Goal: Task Accomplishment & Management: Manage account settings

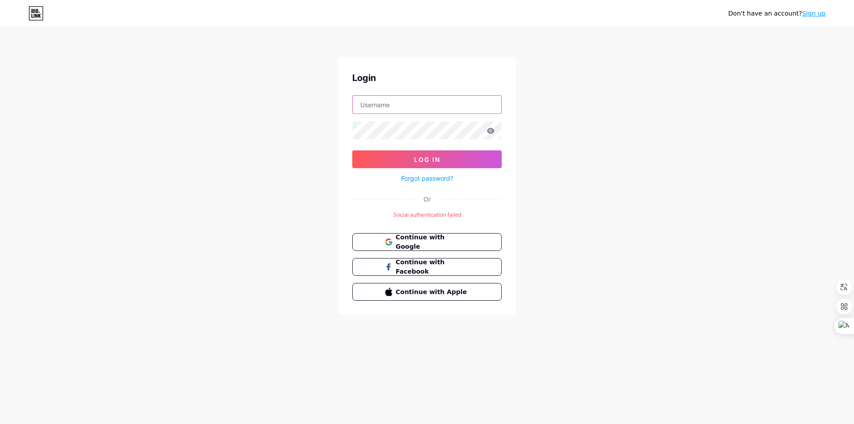
click at [447, 109] on input "text" at bounding box center [427, 105] width 148 height 18
click at [604, 98] on div "Don't have an account? Sign up Login Log In Forgot password? Or Social authenti…" at bounding box center [427, 171] width 854 height 343
click at [449, 241] on span "Continue with Google" at bounding box center [432, 242] width 74 height 19
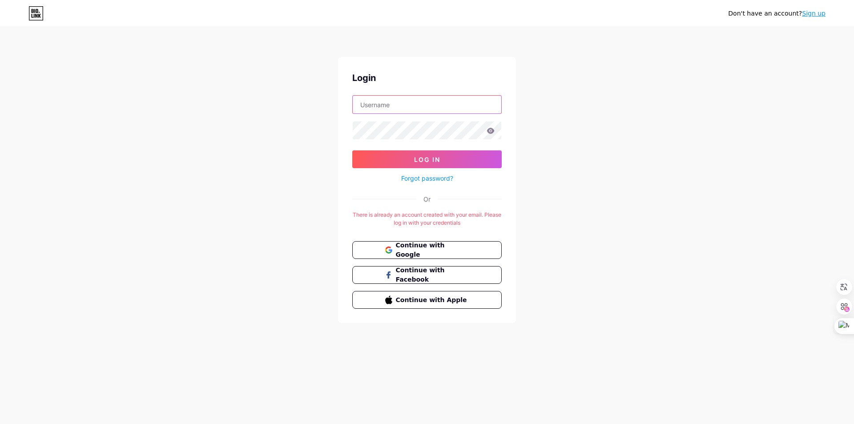
click at [429, 106] on input "text" at bounding box center [427, 105] width 148 height 18
type input "daitantienpharma9@gmail.com"
click at [462, 156] on button "Log In" at bounding box center [426, 159] width 149 height 18
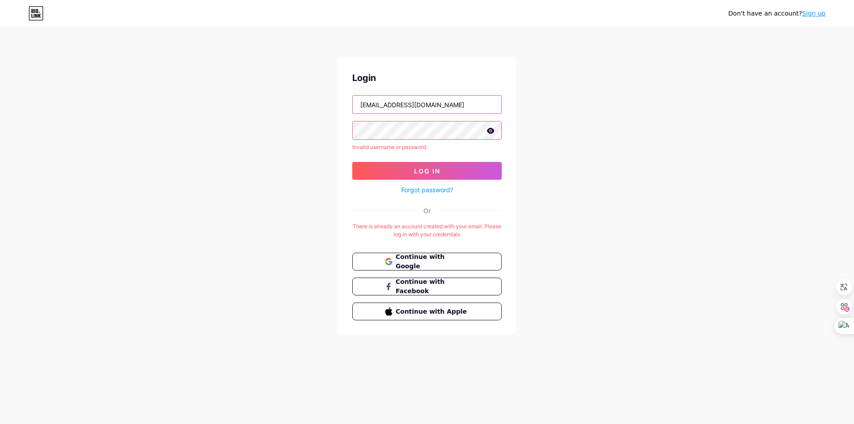
click at [480, 105] on input "daitantienpharma9@gmail.com" at bounding box center [427, 105] width 148 height 18
drag, startPoint x: 480, startPoint y: 105, endPoint x: 292, endPoint y: 112, distance: 188.7
click at [292, 112] on div "Don't have an account? Sign up Login daitantienpharma9@gmail.com Invalid userna…" at bounding box center [427, 181] width 854 height 363
click at [429, 175] on button "Log In" at bounding box center [426, 171] width 149 height 18
click at [410, 109] on input "bsxuandao" at bounding box center [427, 105] width 148 height 18
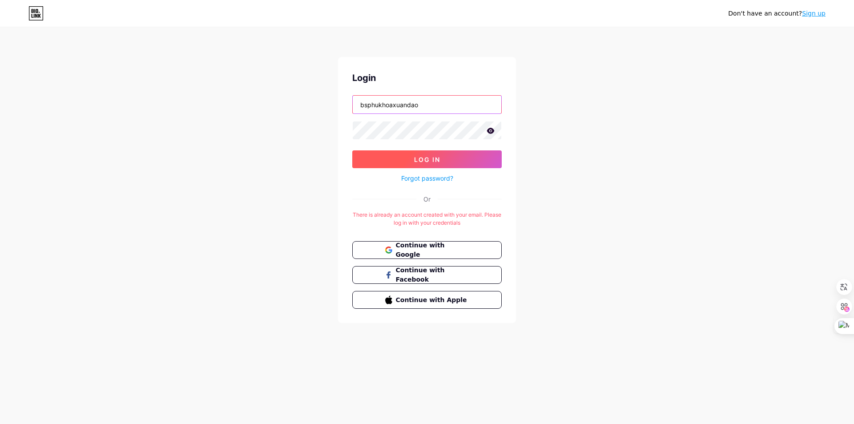
type input "bsphukhoaxuandao"
click at [420, 156] on span "Log In" at bounding box center [427, 160] width 26 height 8
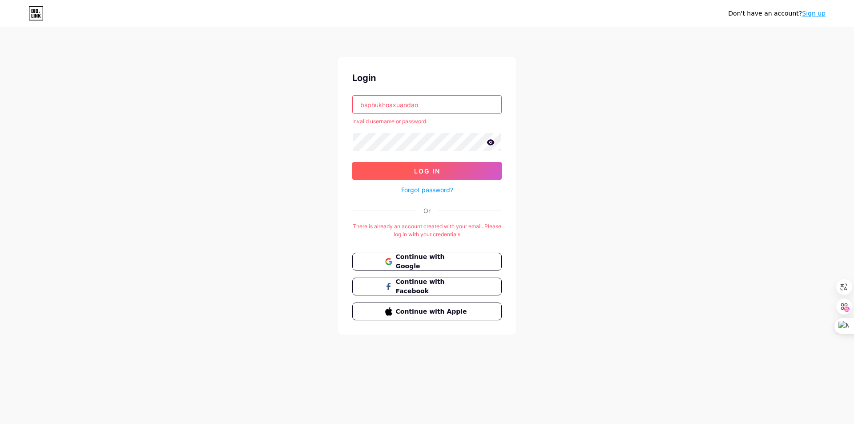
click at [423, 168] on span "Log In" at bounding box center [427, 171] width 26 height 8
click at [818, 12] on link "Sign up" at bounding box center [814, 13] width 24 height 7
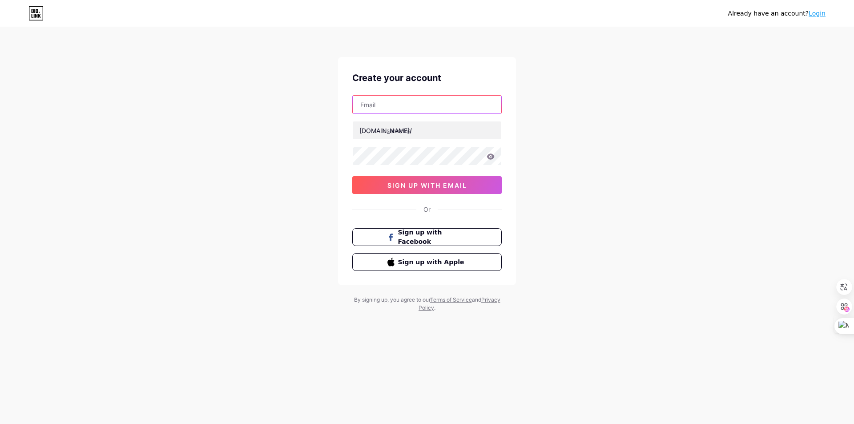
click at [408, 110] on input "text" at bounding box center [427, 105] width 148 height 18
type input "daitantienpharma9@gmail.com"
click at [420, 133] on input "text" at bounding box center [427, 130] width 148 height 18
type input "bsxuandao"
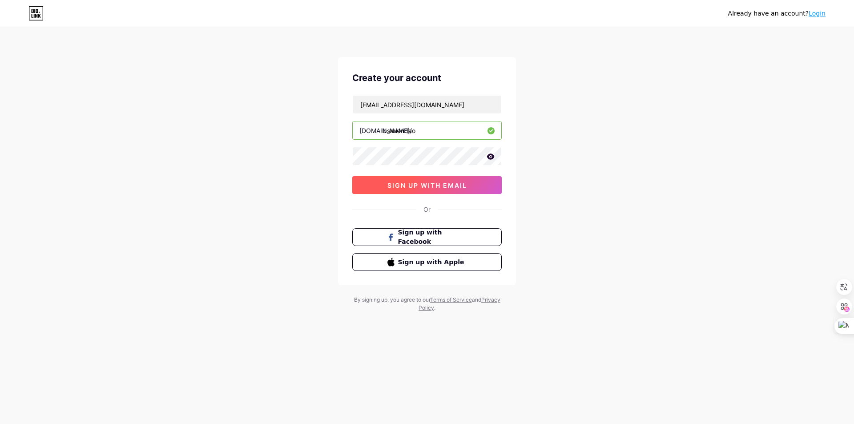
click at [483, 185] on button "sign up with email" at bounding box center [426, 185] width 149 height 18
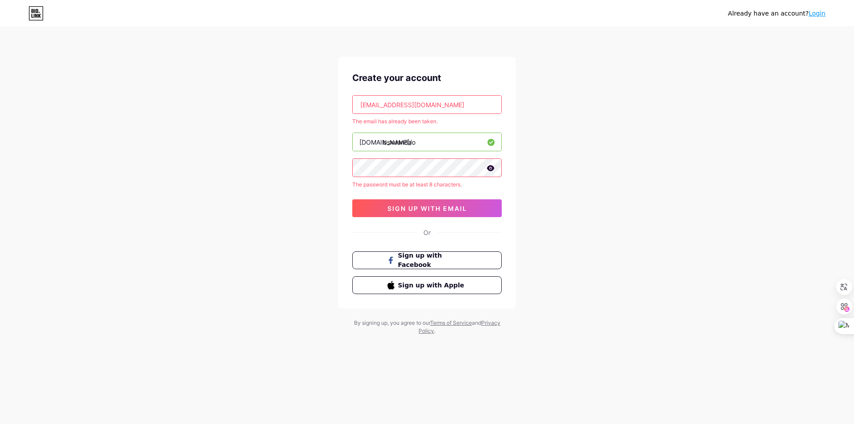
click at [433, 106] on input "daitantienpharma9@gmail.com" at bounding box center [427, 105] width 148 height 18
click at [477, 105] on input "daitantienpharma9@gmail.com" at bounding box center [427, 105] width 148 height 18
click at [416, 104] on input "daitantienpharma9@gmail.com" at bounding box center [427, 105] width 148 height 18
click at [573, 153] on div "Already have an account? Login Create your account daitantienpharma9@gmail.com …" at bounding box center [427, 181] width 854 height 363
click at [469, 265] on button "Sign up with Facebook" at bounding box center [427, 260] width 152 height 18
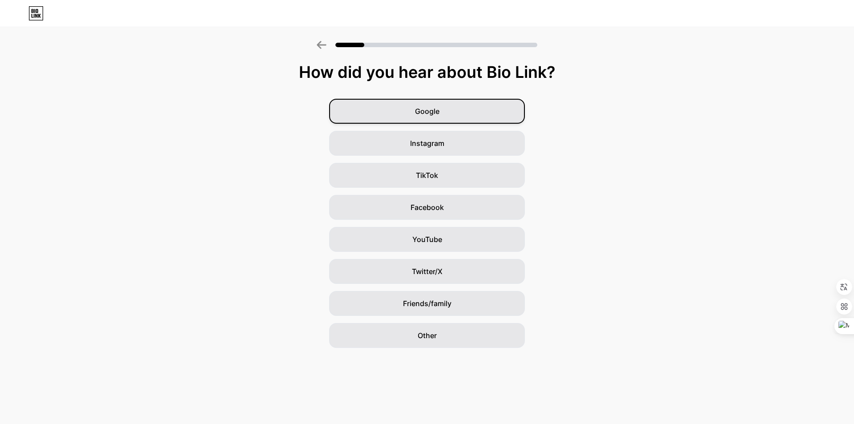
click at [442, 112] on div "Google" at bounding box center [427, 111] width 196 height 25
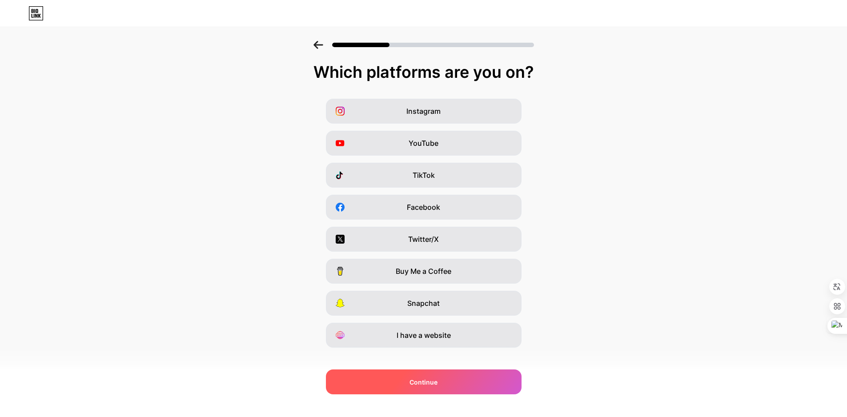
click at [453, 382] on div "Continue" at bounding box center [424, 381] width 196 height 25
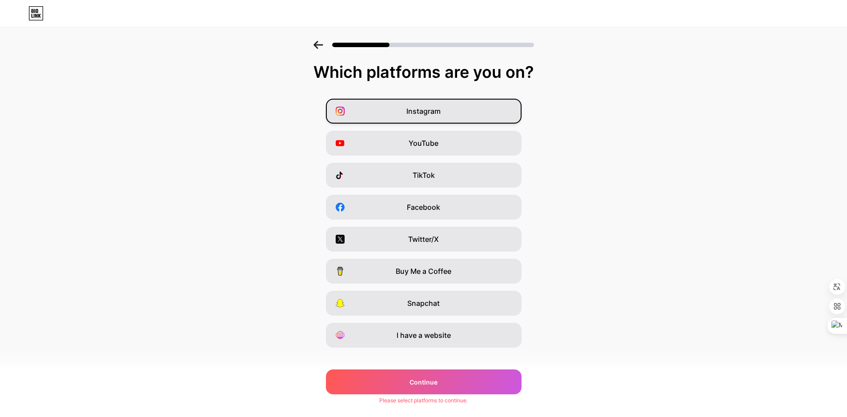
click at [431, 112] on span "Instagram" at bounding box center [423, 111] width 34 height 11
click at [471, 115] on div "Instagram" at bounding box center [424, 111] width 196 height 25
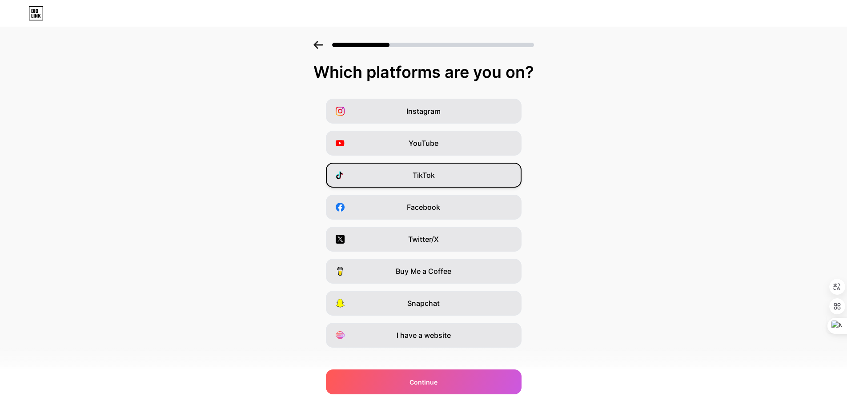
click at [457, 174] on div "TikTok" at bounding box center [424, 175] width 196 height 25
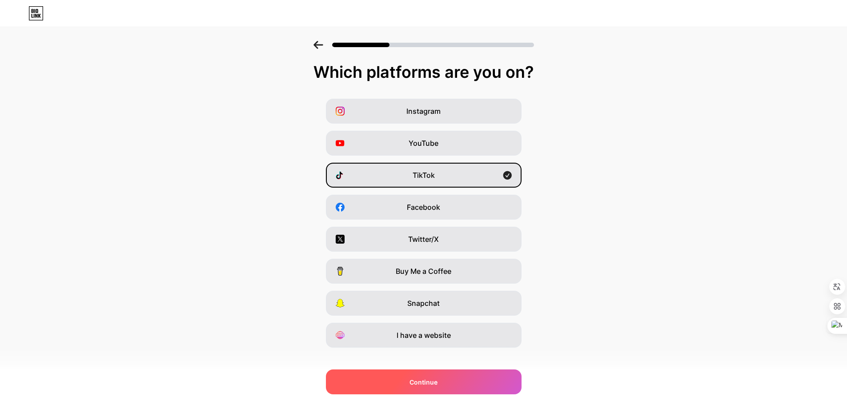
click at [461, 373] on div "Continue" at bounding box center [424, 381] width 196 height 25
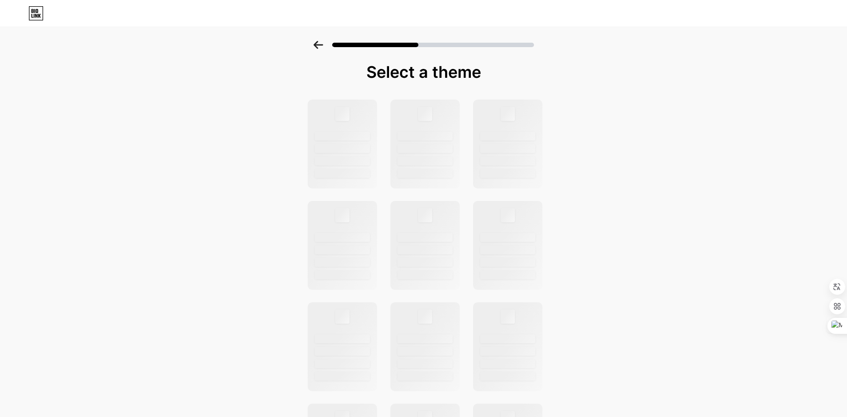
click at [317, 44] on icon at bounding box center [317, 45] width 9 height 8
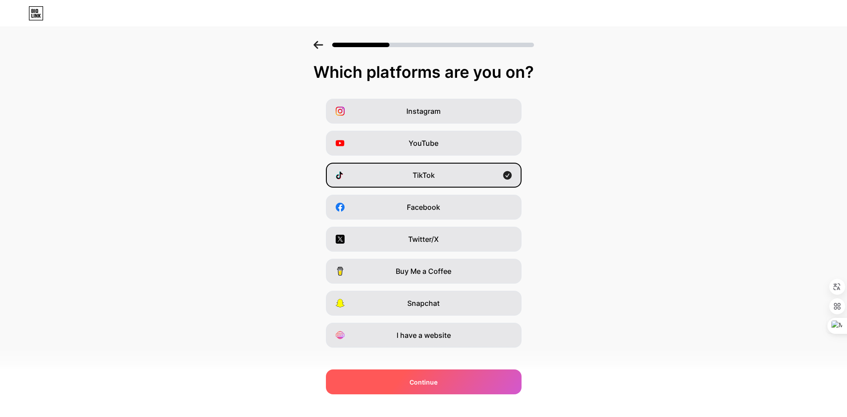
click at [485, 379] on div "Continue" at bounding box center [424, 381] width 196 height 25
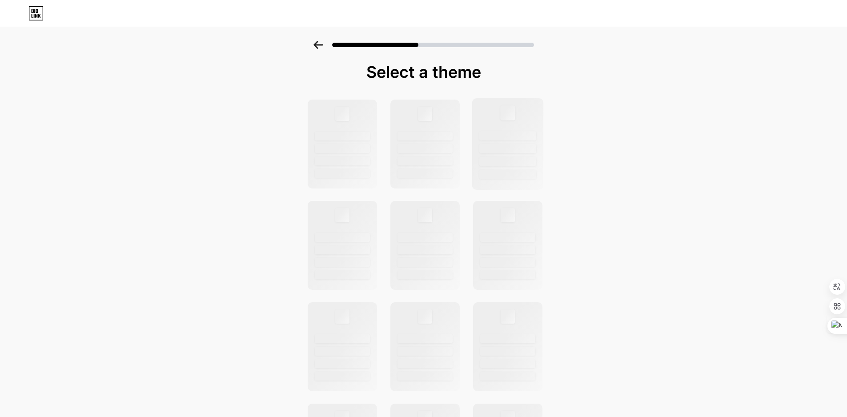
click at [510, 158] on div at bounding box center [507, 161] width 57 height 9
click at [318, 46] on icon at bounding box center [317, 45] width 9 height 8
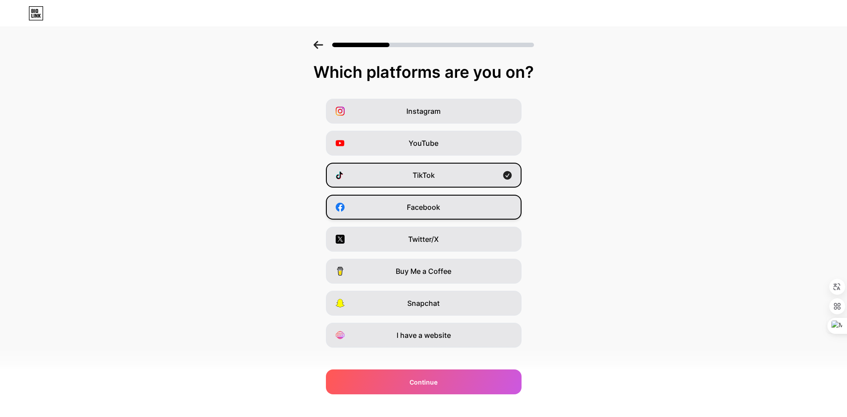
click at [424, 213] on div "Facebook" at bounding box center [424, 207] width 196 height 25
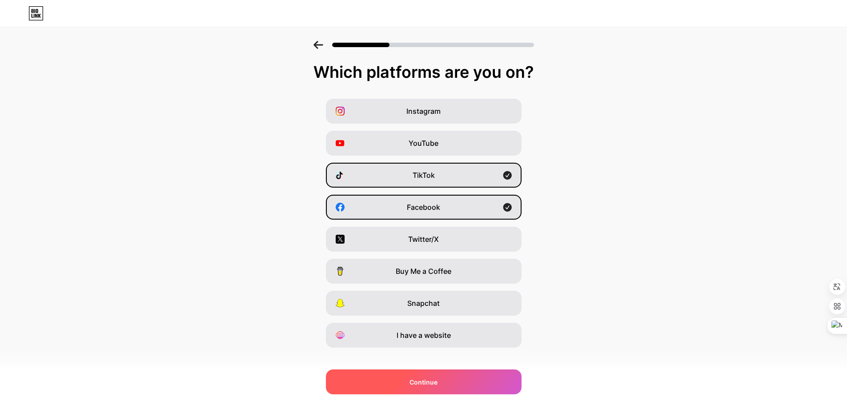
click at [445, 393] on div "Continue" at bounding box center [424, 381] width 196 height 25
